Goal: Task Accomplishment & Management: Use online tool/utility

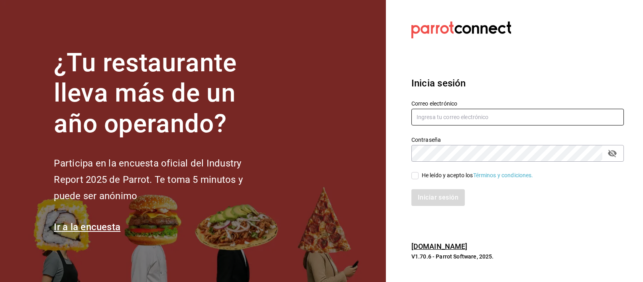
type input "[EMAIL_ADDRESS][PERSON_NAME][DOMAIN_NAME]"
click at [414, 173] on input "He leído y acepto los Términos y condiciones." at bounding box center [414, 175] width 7 height 7
checkbox input "true"
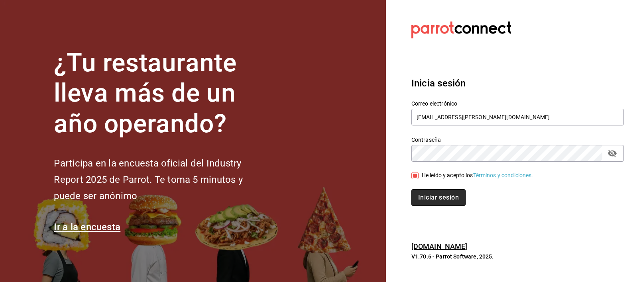
click at [422, 197] on button "Iniciar sesión" at bounding box center [438, 197] width 54 height 17
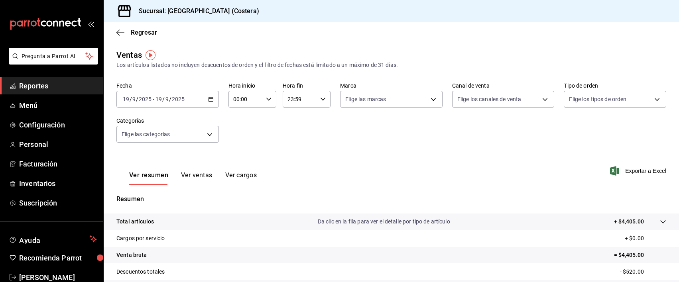
click at [199, 175] on button "Ver ventas" at bounding box center [196, 178] width 31 height 14
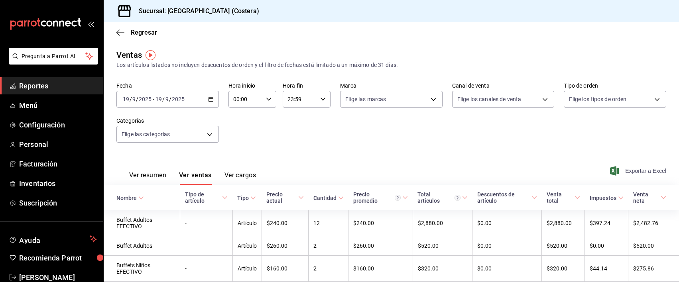
click at [642, 170] on span "Exportar a Excel" at bounding box center [638, 171] width 55 height 10
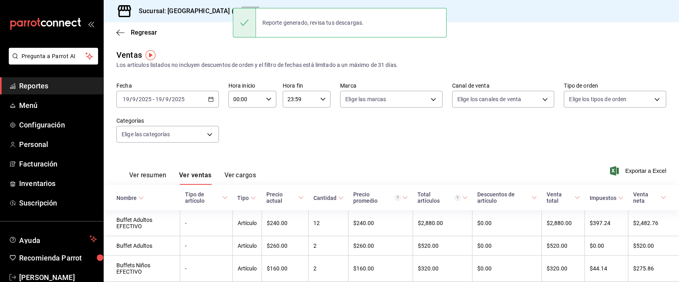
click at [577, 11] on div "Sucursal: De la Playa (Costera)" at bounding box center [391, 11] width 575 height 22
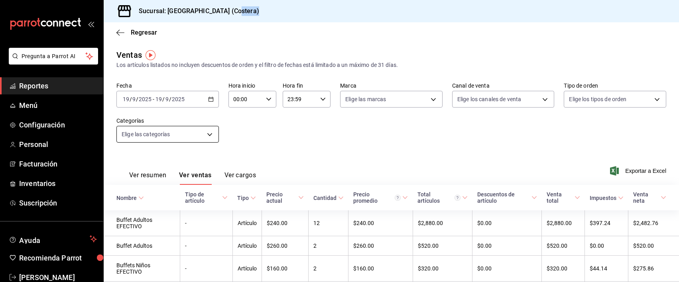
click at [165, 135] on body "Pregunta a Parrot AI Reportes Menú Configuración Personal Facturación Inventari…" at bounding box center [339, 141] width 679 height 282
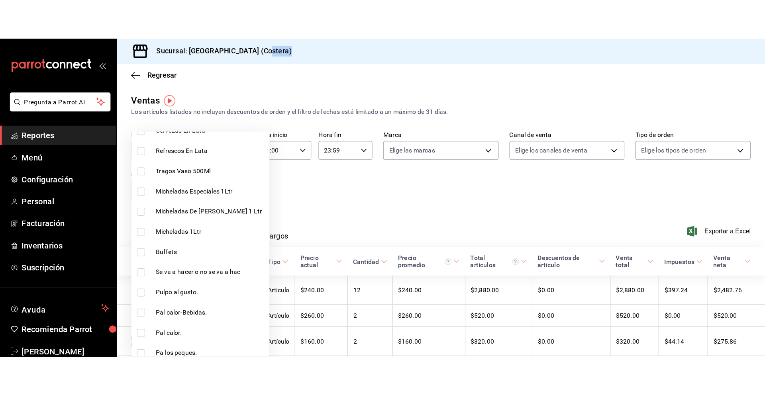
scroll to position [200, 0]
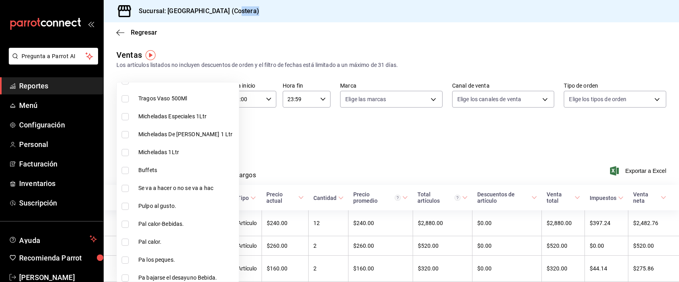
click at [124, 171] on input "checkbox" at bounding box center [125, 170] width 7 height 7
checkbox input "true"
type input "a6ccece2-b5e1-4d3d-ae72-43ec26be992e"
click at [332, 147] on div at bounding box center [339, 141] width 679 height 282
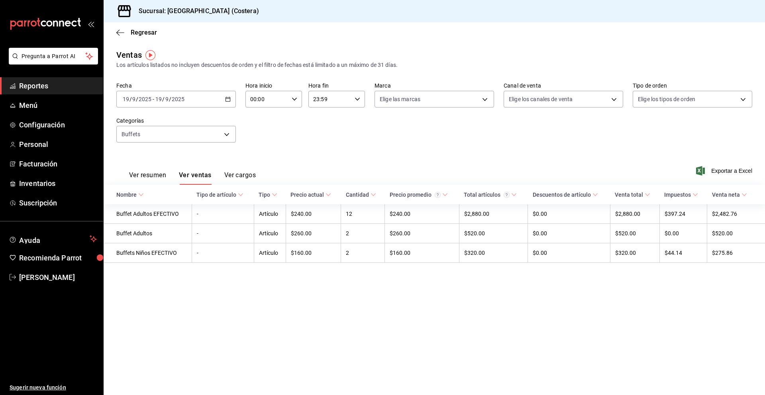
click at [151, 176] on button "Ver resumen" at bounding box center [147, 178] width 37 height 14
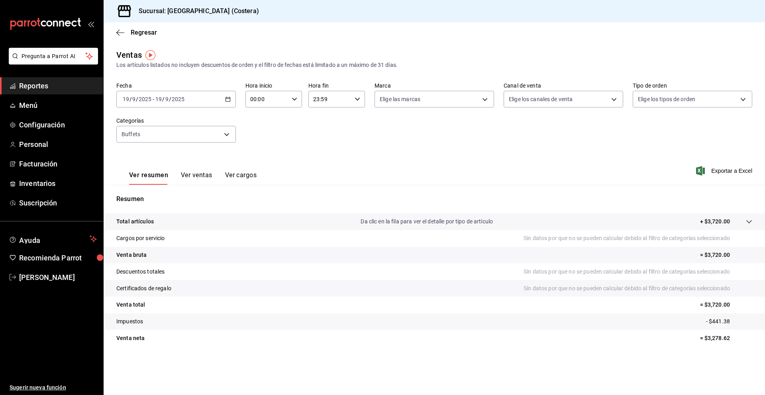
click at [203, 178] on button "Ver ventas" at bounding box center [196, 178] width 31 height 14
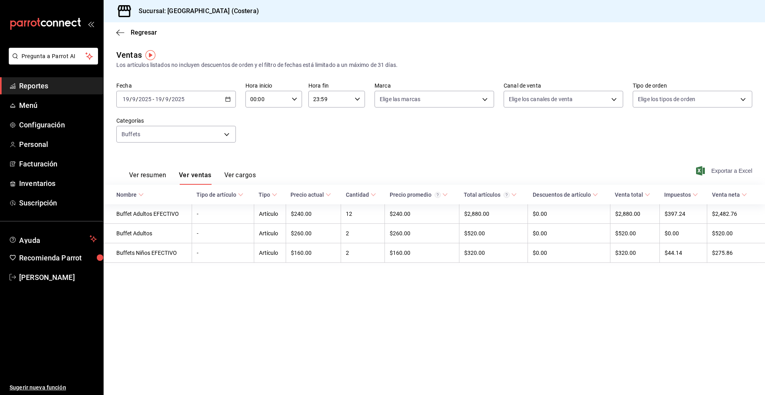
click at [642, 173] on span "Exportar a Excel" at bounding box center [725, 171] width 55 height 10
